Goal: Information Seeking & Learning: Learn about a topic

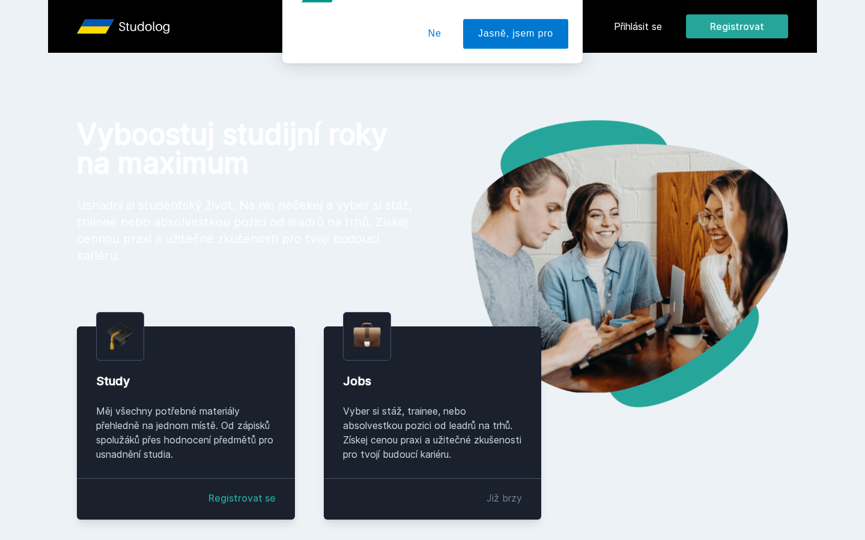
click at [442, 74] on button "Ne" at bounding box center [434, 77] width 43 height 30
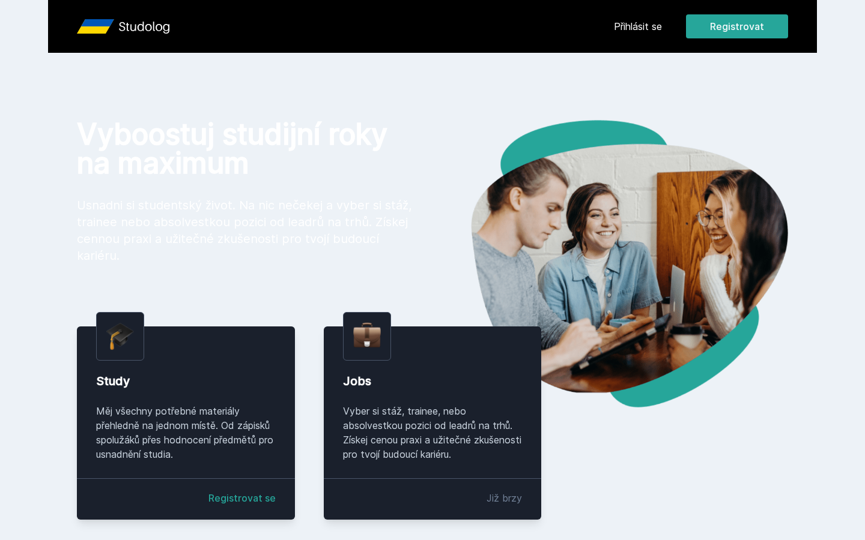
click at [636, 31] on link "Přihlásit se" at bounding box center [638, 26] width 48 height 14
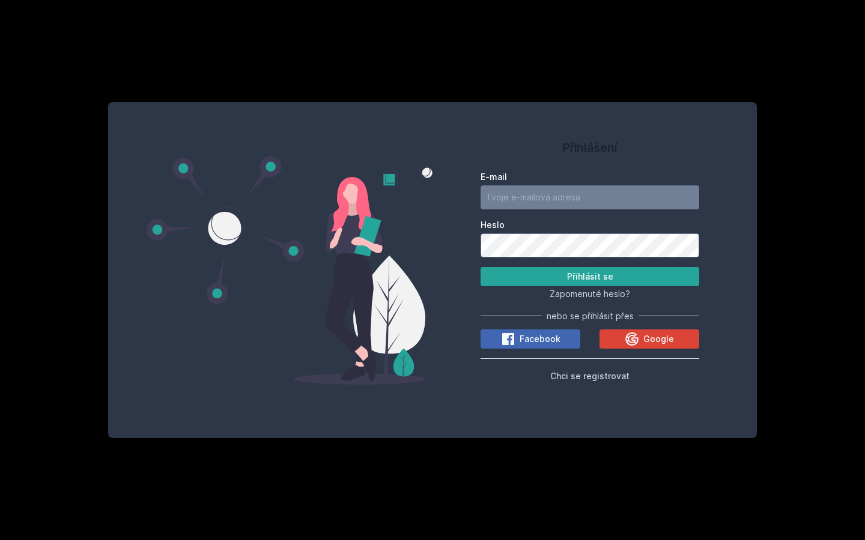
type input "[EMAIL_ADDRESS][PERSON_NAME][DOMAIN_NAME]"
click at [590, 276] on button "Přihlásit se" at bounding box center [589, 276] width 219 height 19
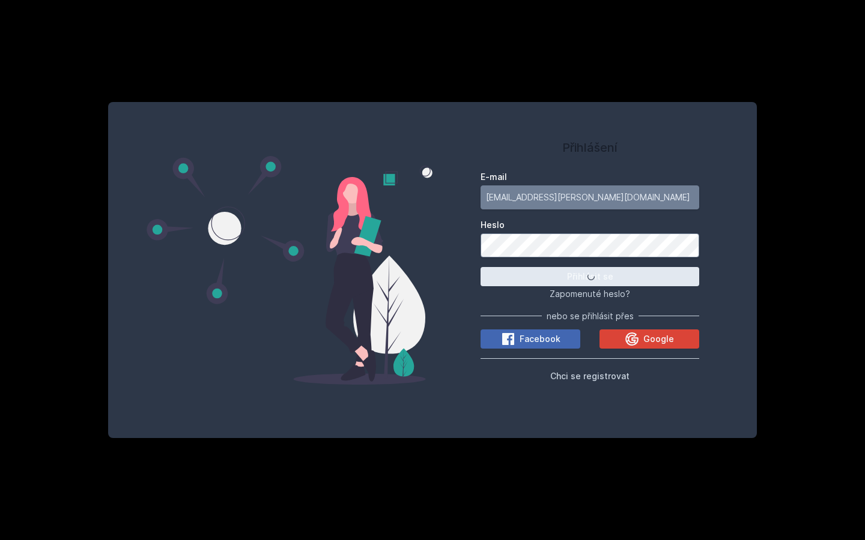
click at [590, 276] on button "Přihlásit se" at bounding box center [589, 276] width 219 height 19
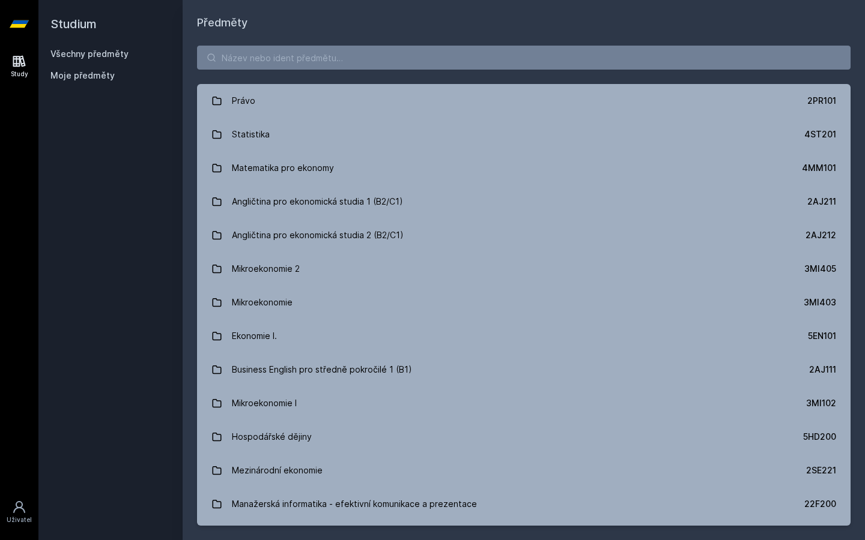
click at [310, 74] on div "Právo 2PR101 Statistika 4ST201 Matematika pro ekonomy 4MM101 Angličtina pro eko…" at bounding box center [524, 285] width 682 height 509
click at [315, 61] on input "search" at bounding box center [523, 58] width 653 height 24
paste input "4SA617 Úvod do kybernetické bezpečnosti (v angličtině) (3"
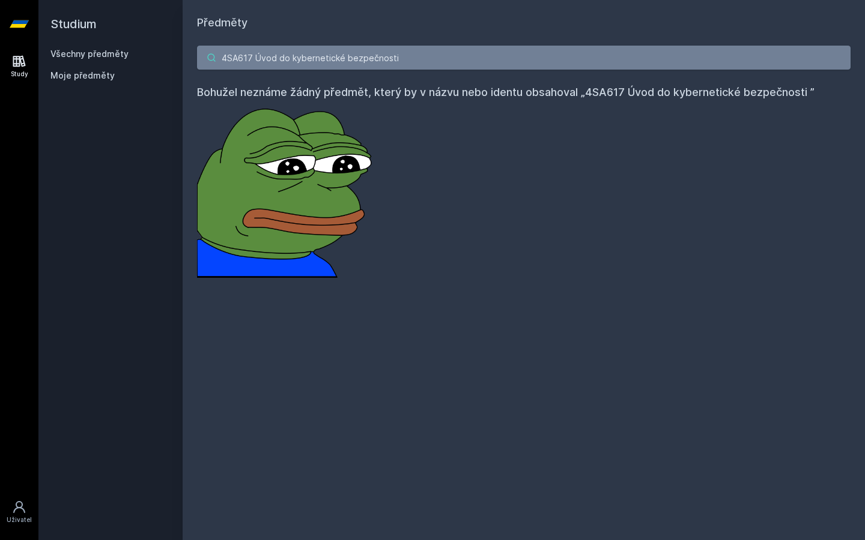
drag, startPoint x: 255, startPoint y: 61, endPoint x: 205, endPoint y: 61, distance: 49.2
click at [205, 61] on input "4SA617 Úvod do kybernetické bezpečnosti" at bounding box center [523, 58] width 653 height 24
click at [293, 62] on input "Úvod do kybernetické bezpečnosti" at bounding box center [523, 58] width 653 height 24
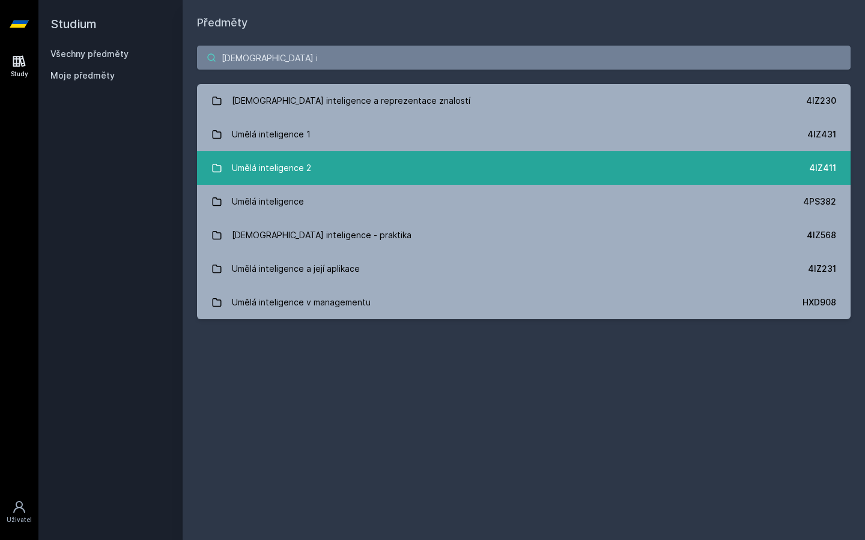
type input "[DEMOGRAPHIC_DATA] i"
click at [300, 171] on div "Umělá inteligence 2" at bounding box center [271, 168] width 79 height 24
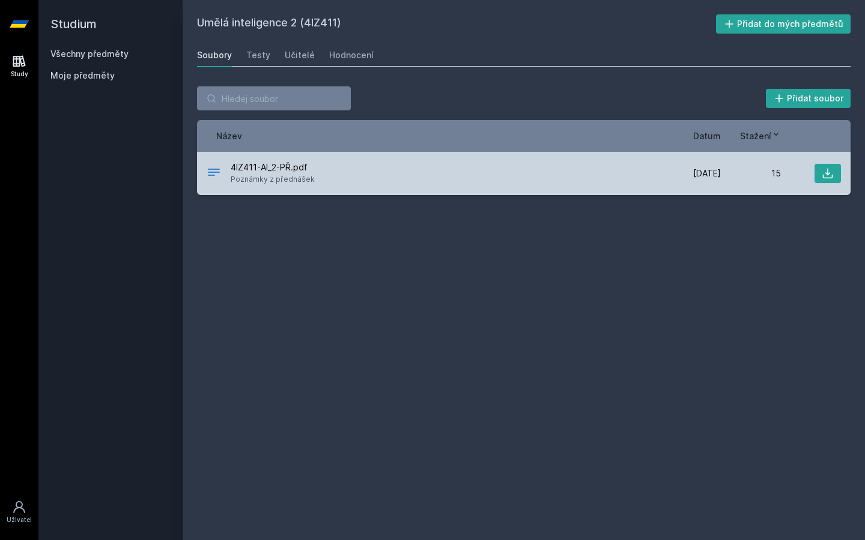
click at [295, 172] on span "4IZ411-AI_2-PŘ.pdf" at bounding box center [273, 168] width 84 height 12
